Goal: Navigation & Orientation: Understand site structure

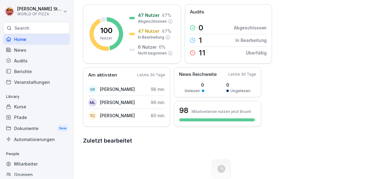
scroll to position [87, 0]
click at [34, 160] on div "Mitarbeiter" at bounding box center [36, 164] width 67 height 11
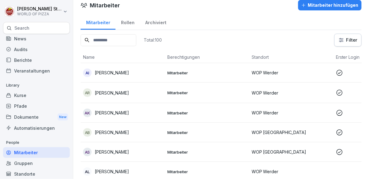
scroll to position [13, 0]
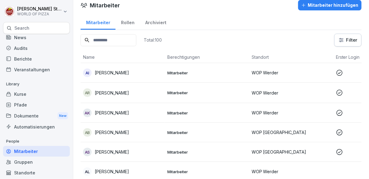
click at [33, 172] on div "Standorte" at bounding box center [36, 172] width 67 height 11
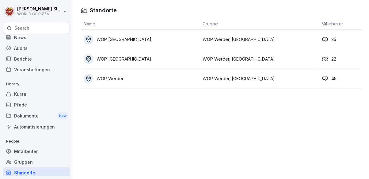
click at [35, 56] on div "Berichte" at bounding box center [36, 59] width 67 height 11
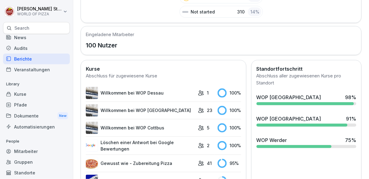
scroll to position [171, 0]
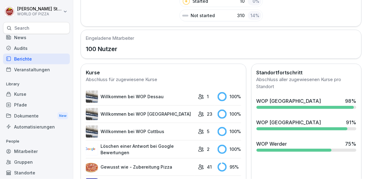
click at [28, 46] on div "Audits" at bounding box center [36, 48] width 67 height 11
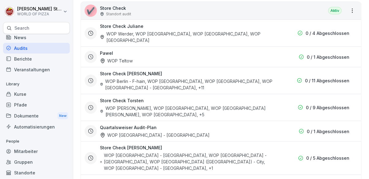
scroll to position [126, 0]
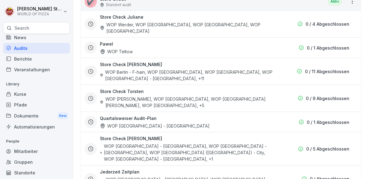
click at [34, 58] on div "Berichte" at bounding box center [36, 59] width 67 height 11
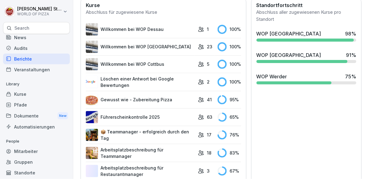
scroll to position [238, 0]
click at [40, 152] on div "Mitarbeiter" at bounding box center [36, 151] width 67 height 11
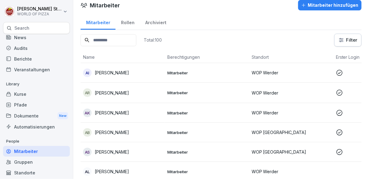
click at [39, 163] on div "Gruppen" at bounding box center [36, 162] width 67 height 11
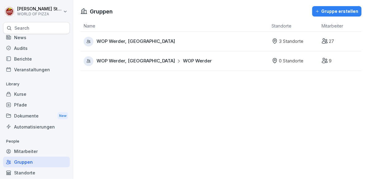
click at [41, 171] on div "Standorte" at bounding box center [36, 172] width 67 height 11
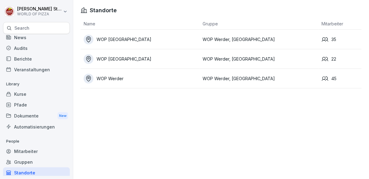
click at [27, 37] on div "News" at bounding box center [36, 37] width 67 height 11
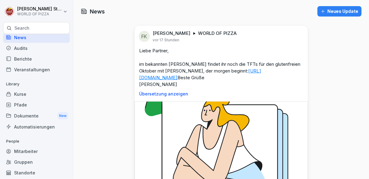
click at [24, 47] on div "Audits" at bounding box center [36, 48] width 67 height 11
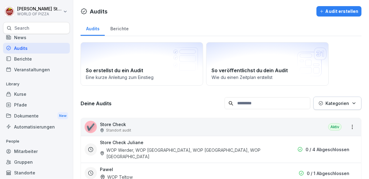
click at [122, 28] on div "Berichte" at bounding box center [119, 28] width 29 height 16
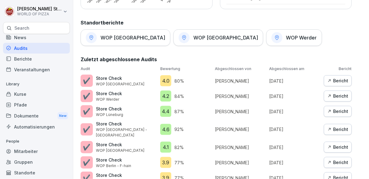
scroll to position [335, 0]
